Goal: Task Accomplishment & Management: Manage account settings

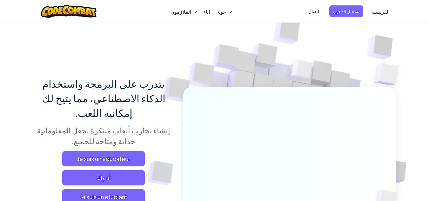
click at [375, 6] on link "الفرنسية" at bounding box center [380, 11] width 25 height 17
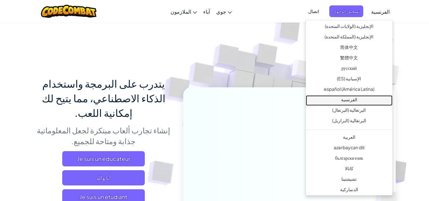
click at [357, 101] on font "الفرنسية" at bounding box center [349, 99] width 16 height 6
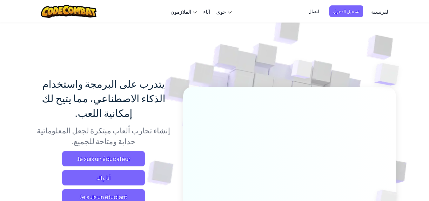
click at [386, 49] on img at bounding box center [285, 139] width 353 height 353
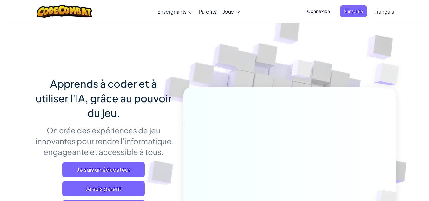
click at [331, 36] on img at bounding box center [285, 139] width 353 height 353
click at [324, 5] on span "Connexion" at bounding box center [318, 11] width 30 height 12
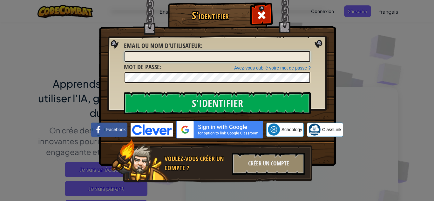
type input "yahya touil1"
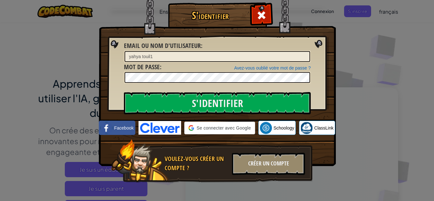
drag, startPoint x: 186, startPoint y: 58, endPoint x: 66, endPoint y: 85, distance: 123.1
click at [66, 85] on div "S'identifier Erreur inconnue Email ou nom d'utilisateur : yahya touil1 Avez-vou…" at bounding box center [217, 100] width 434 height 201
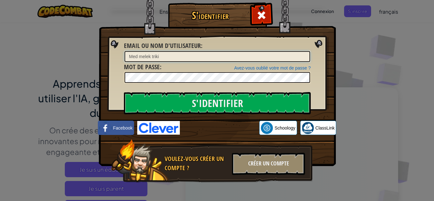
click at [162, 58] on input "Med melek triki" at bounding box center [216, 56] width 185 height 11
click at [124, 92] on input "S'identifier" at bounding box center [217, 103] width 187 height 22
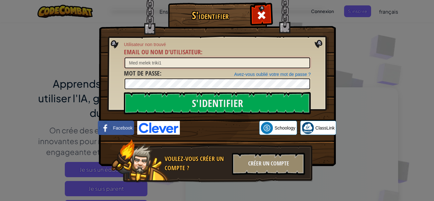
click at [135, 63] on input "Med melek triki1" at bounding box center [216, 62] width 185 height 11
click at [124, 92] on input "S'identifier" at bounding box center [217, 103] width 187 height 22
click at [139, 63] on input "melek triki1" at bounding box center [216, 62] width 185 height 11
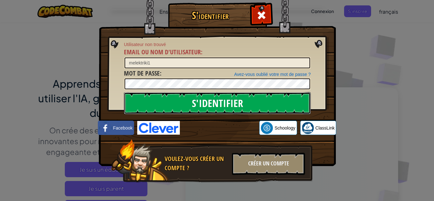
click at [149, 107] on input "S'identifier" at bounding box center [217, 103] width 187 height 22
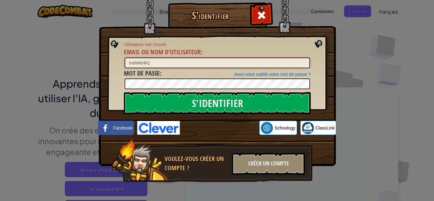
click at [166, 60] on input "melektriki1" at bounding box center [216, 62] width 185 height 11
type input "m"
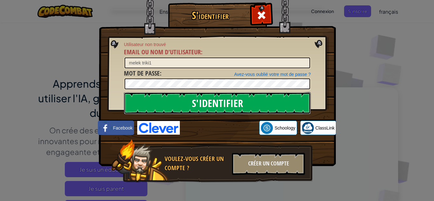
click at [145, 101] on input "S'identifier" at bounding box center [217, 103] width 187 height 22
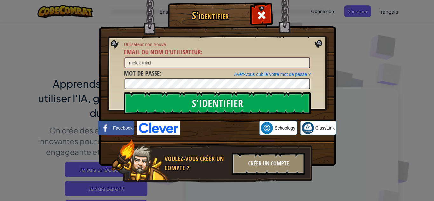
click at [141, 62] on input "melek triki1" at bounding box center [216, 62] width 185 height 11
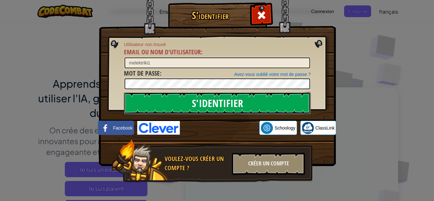
click at [198, 106] on input "S'identifier" at bounding box center [217, 103] width 187 height 22
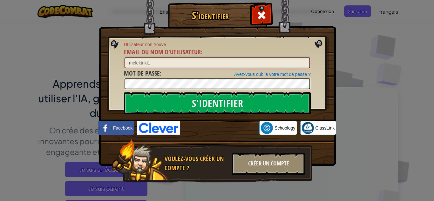
click at [131, 63] on input "melektriki1" at bounding box center [216, 62] width 185 height 11
type input "malektriki1"
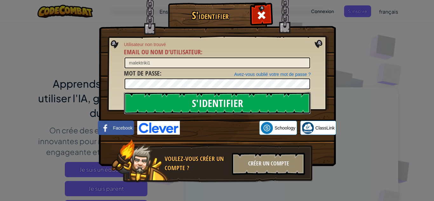
click at [141, 101] on input "S'identifier" at bounding box center [217, 103] width 187 height 22
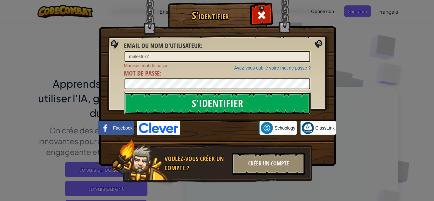
click at [130, 97] on input "S'identifier" at bounding box center [217, 103] width 187 height 22
